Goal: Task Accomplishment & Management: Manage account settings

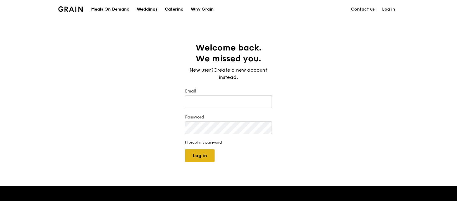
type input "jhoana@grain.com.sg"
click at [204, 153] on button "Log in" at bounding box center [200, 155] width 30 height 13
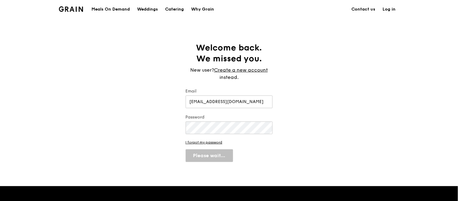
select select "100"
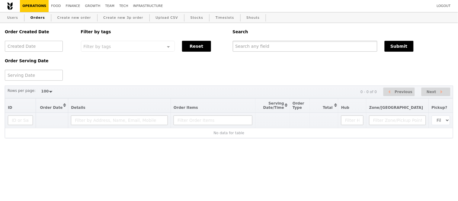
click at [263, 43] on input "text" at bounding box center [305, 46] width 144 height 11
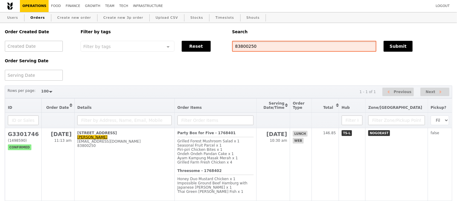
click at [246, 49] on input "83800250" at bounding box center [304, 46] width 144 height 11
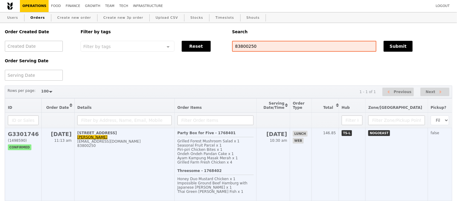
click at [20, 137] on h2 "G3301746" at bounding box center [23, 134] width 31 height 6
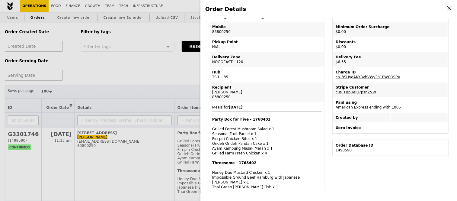
scroll to position [134, 0]
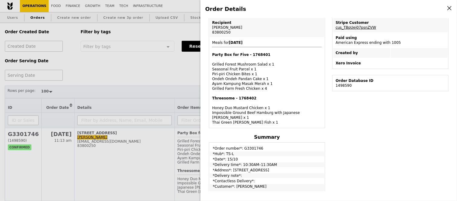
click at [161, 62] on div "Order Details Edit order Changelog Cancel Order ID G3301746 – View receipt | Pi…" at bounding box center [228, 100] width 457 height 201
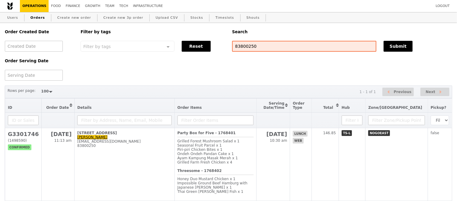
scroll to position [164, 0]
click at [239, 49] on input "83800250" at bounding box center [304, 46] width 144 height 11
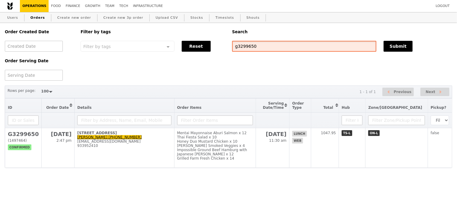
click at [245, 47] on input "g3299650" at bounding box center [304, 46] width 144 height 11
click at [246, 47] on input "g3299650" at bounding box center [304, 46] width 144 height 11
paste input "G3301912"
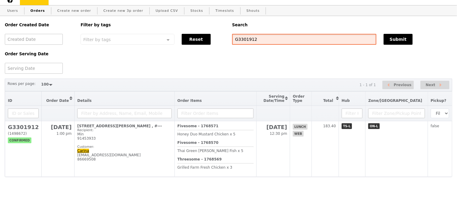
scroll to position [18, 0]
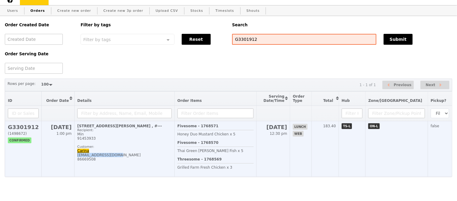
drag, startPoint x: 115, startPoint y: 151, endPoint x: 77, endPoint y: 152, distance: 38.3
click at [77, 153] on div "carina.tzh@gmail.com" at bounding box center [124, 155] width 94 height 4
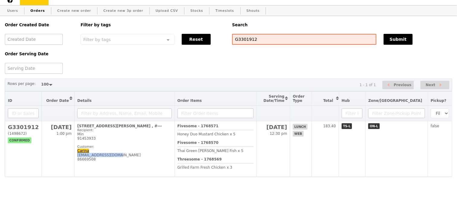
scroll to position [134, 0]
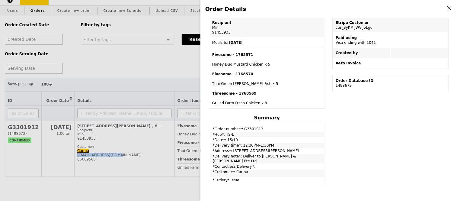
copy div "carina.tzh@gmail.com"
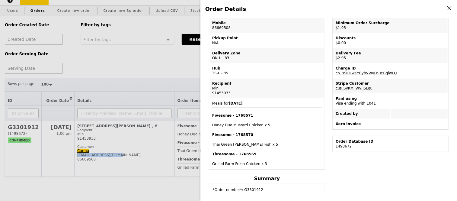
scroll to position [0, 0]
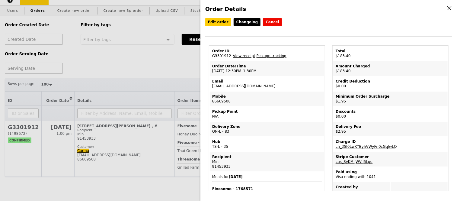
click at [221, 57] on td "Order ID G3301912 – View receipt | Pickupp tracking" at bounding box center [267, 53] width 114 height 14
copy td "G3301912"
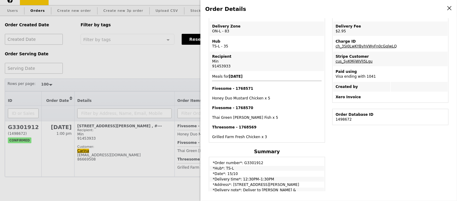
scroll to position [100, 0]
click at [232, 125] on h4 "Threesome - 1768569" at bounding box center [266, 126] width 109 height 5
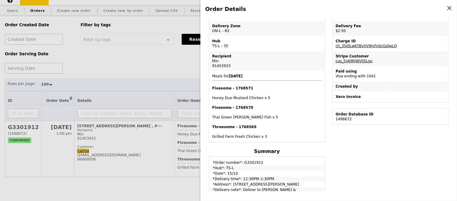
drag, startPoint x: 212, startPoint y: 127, endPoint x: 261, endPoint y: 135, distance: 49.5
click at [261, 135] on div "Threesome - 1768569 Grilled Farm Fresh Chicken x 3" at bounding box center [266, 131] width 109 height 14
copy div "Threesome - 1768569 Grilled Farm Fresh Chicken x 3"
click at [184, 56] on div "Order Details Edit order Changelog Cancel Order ID G3301912 – View receipt | Pi…" at bounding box center [228, 100] width 457 height 201
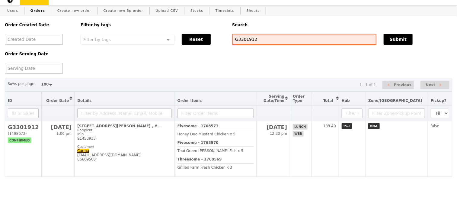
scroll to position [141, 0]
drag, startPoint x: 256, startPoint y: 29, endPoint x: 243, endPoint y: 29, distance: 13.6
click at [243, 34] on input "G3301912" at bounding box center [304, 39] width 144 height 11
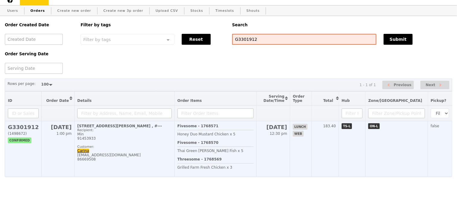
click at [22, 124] on h2 "G3301912" at bounding box center [23, 127] width 31 height 6
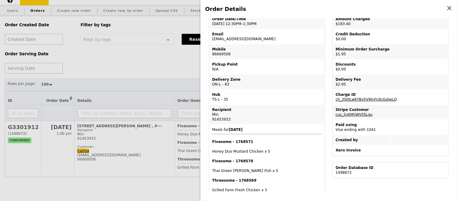
scroll to position [0, 0]
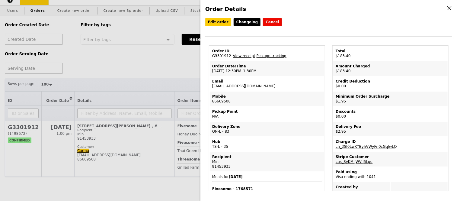
click at [154, 61] on div "Order Details Edit order Changelog Cancel Order ID G3301912 – View receipt | Pi…" at bounding box center [228, 100] width 457 height 201
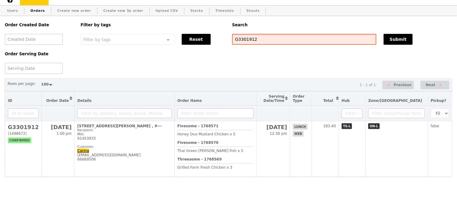
click at [246, 34] on input "G3301912" at bounding box center [304, 39] width 144 height 11
type input "g3300660"
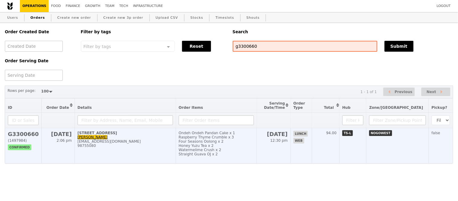
click at [89, 143] on div "sheryl83@hotmail.com" at bounding box center [125, 141] width 95 height 4
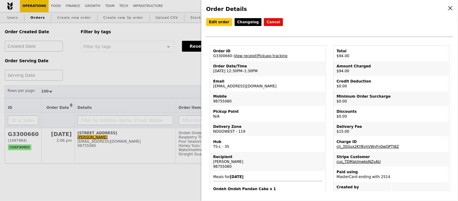
click at [101, 72] on div "Order Details Edit order Changelog Cancel Order ID G3300660 – View receipt | Pi…" at bounding box center [229, 100] width 458 height 201
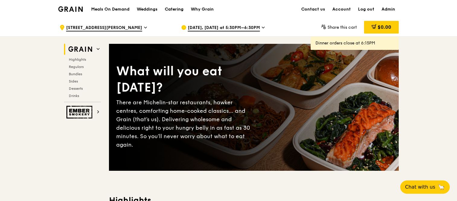
drag, startPoint x: 0, startPoint y: 0, endPoint x: 171, endPoint y: 6, distance: 171.4
click at [171, 6] on div "Catering" at bounding box center [174, 9] width 19 height 18
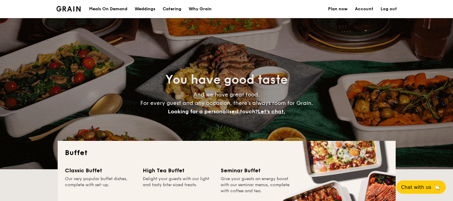
select select
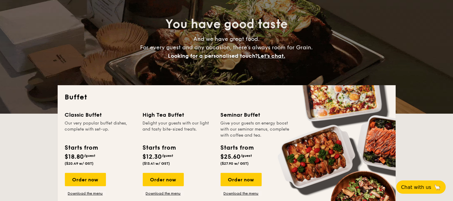
scroll to position [134, 0]
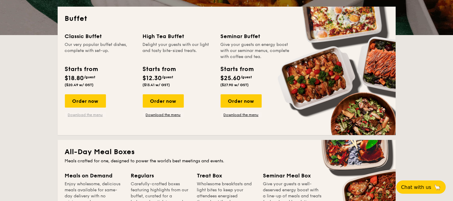
click at [94, 115] on link "Download the menu" at bounding box center [85, 114] width 41 height 5
